Goal: Check status: Check status

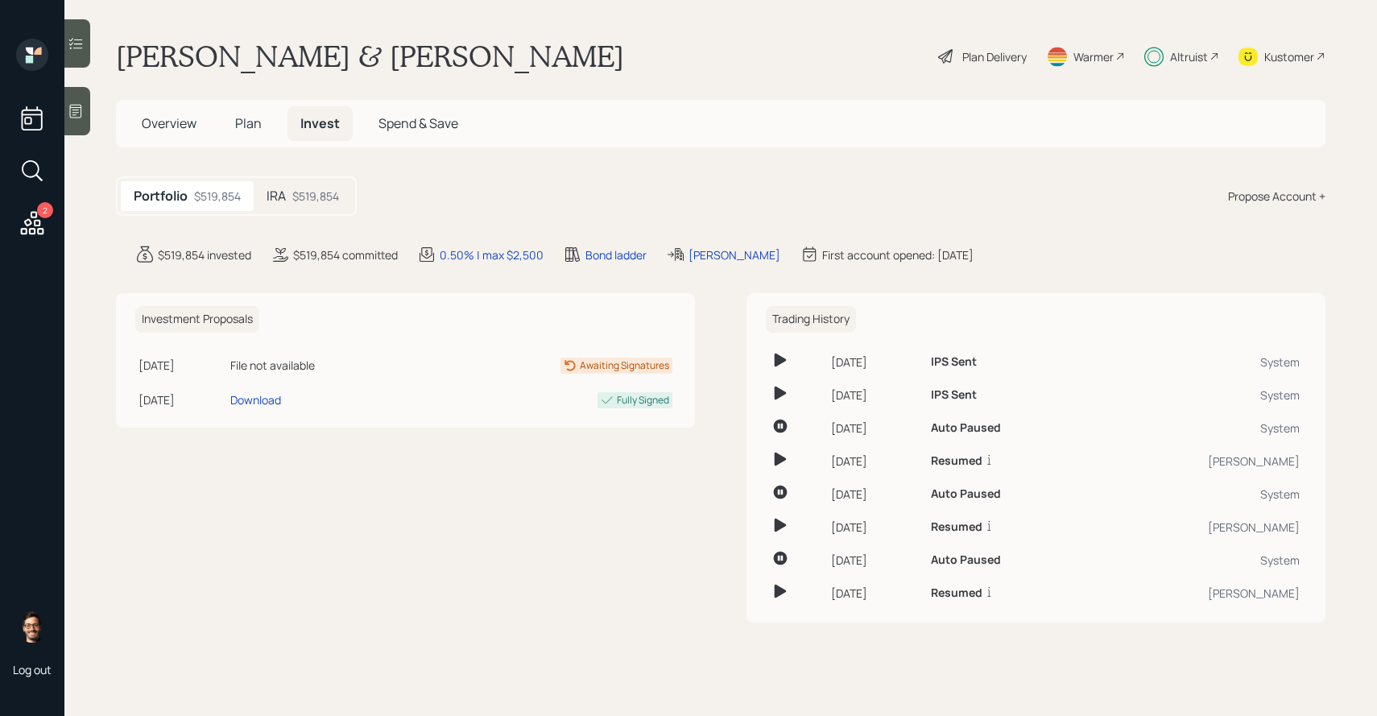
click at [312, 186] on div "IRA $519,854" at bounding box center [303, 196] width 98 height 30
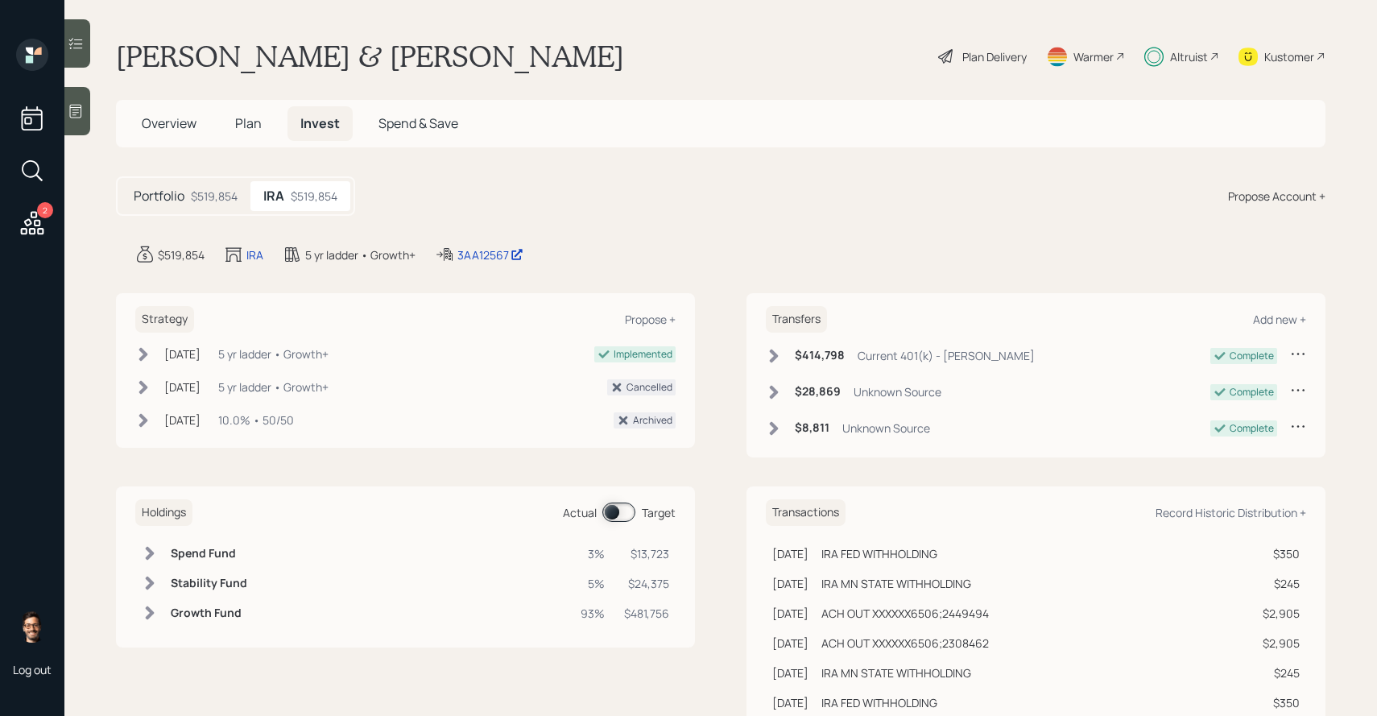
click at [90, 42] on div at bounding box center [77, 43] width 26 height 48
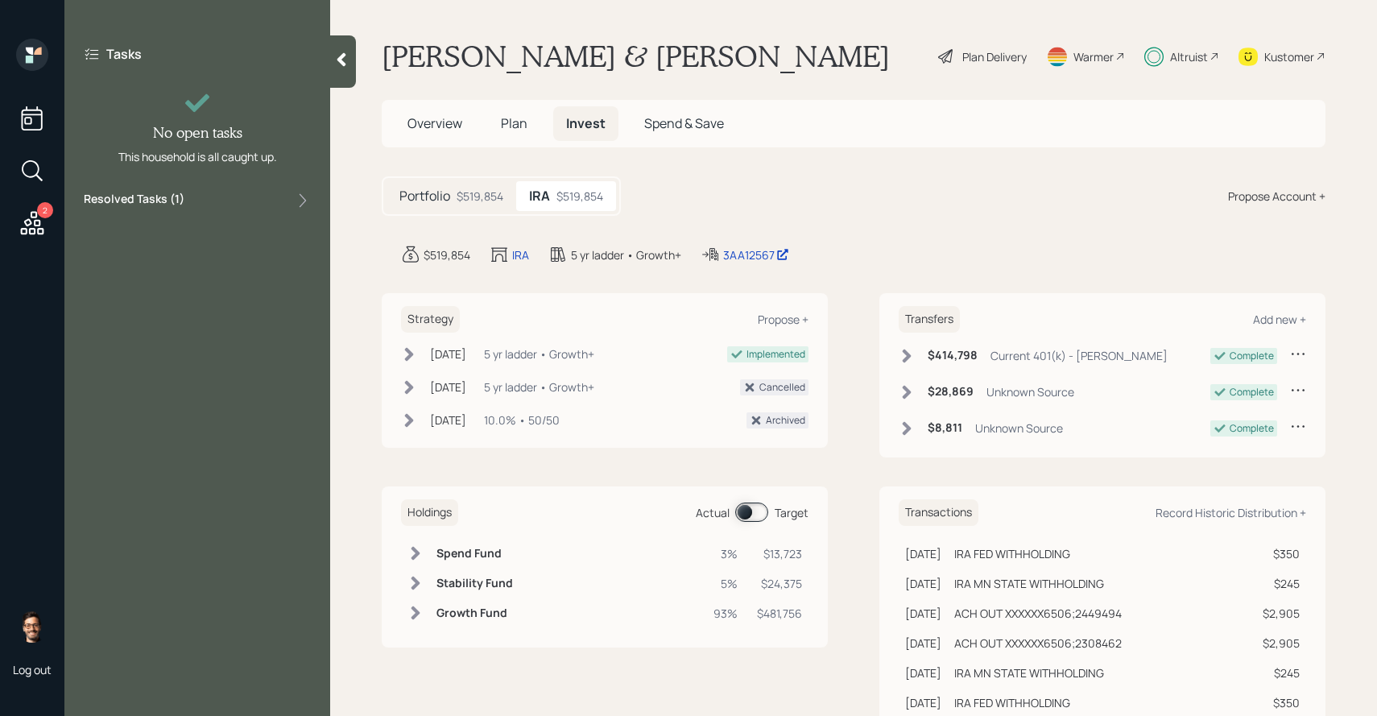
click at [185, 204] on div "Resolved Tasks ( 1 )" at bounding box center [197, 200] width 227 height 19
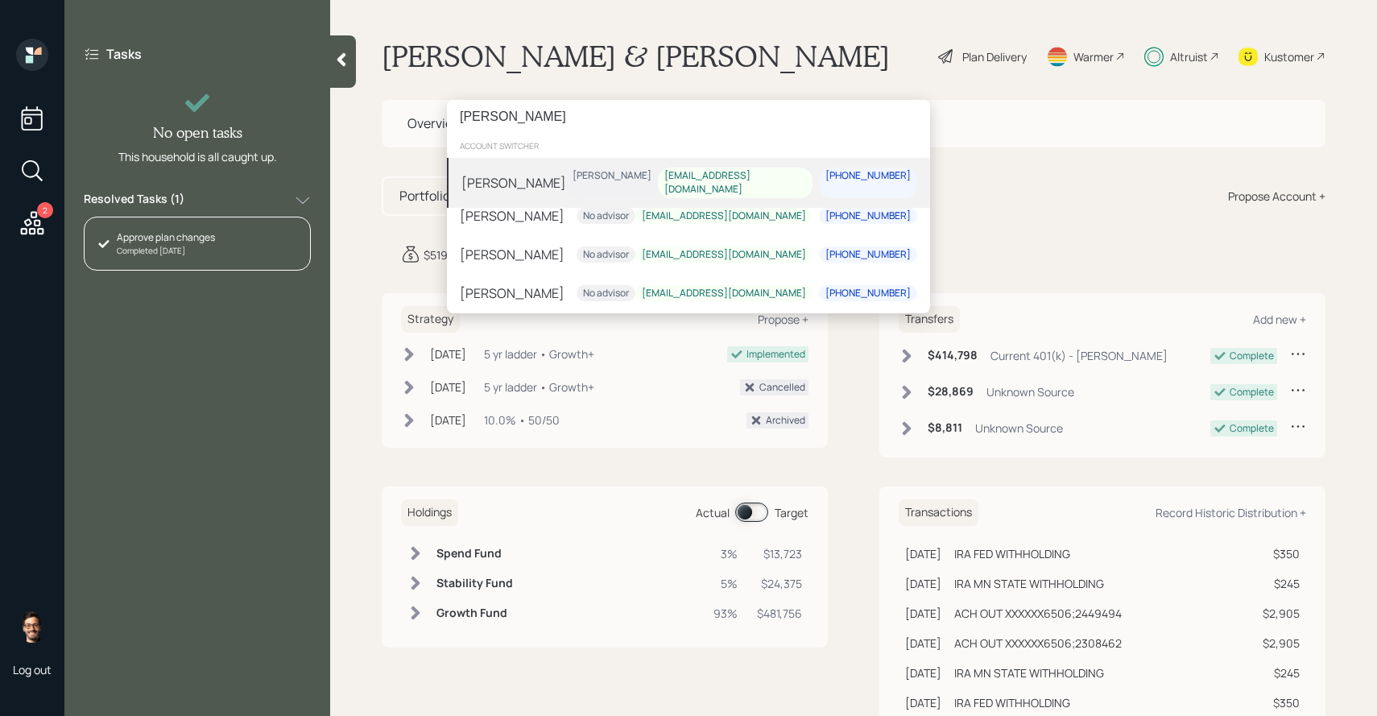
type input "michael moran"
